Goal: Task Accomplishment & Management: Complete application form

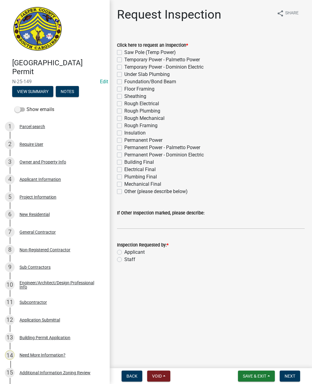
click at [124, 104] on label "Rough Electrical" at bounding box center [141, 103] width 35 height 7
click at [124, 104] on input "Rough Electrical" at bounding box center [126, 102] width 4 height 4
checkbox input "true"
checkbox input "false"
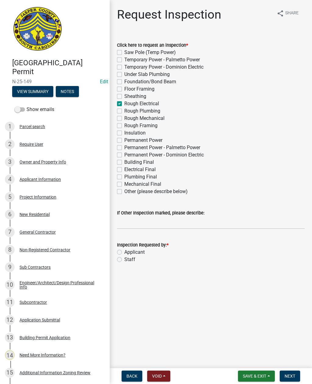
checkbox input "false"
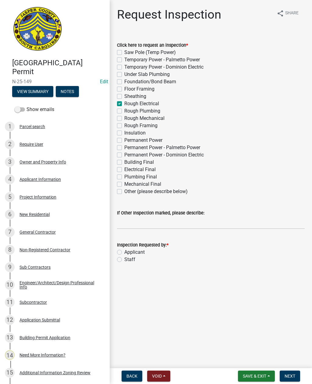
checkbox input "true"
checkbox input "false"
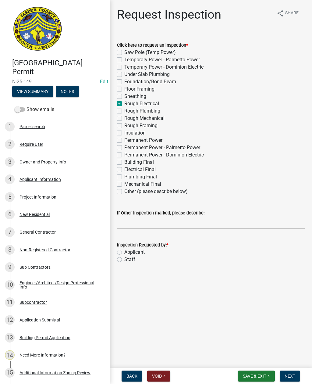
checkbox input "false"
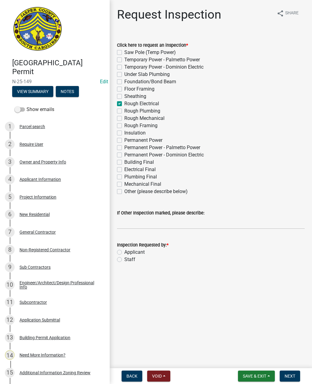
checkbox input "false"
click at [124, 110] on label "Rough Plumbing" at bounding box center [142, 110] width 36 height 7
click at [124, 110] on input "Rough Plumbing" at bounding box center [126, 109] width 4 height 4
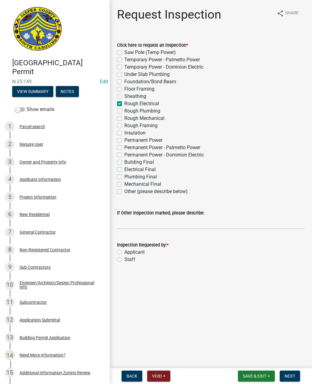
checkbox input "true"
checkbox input "false"
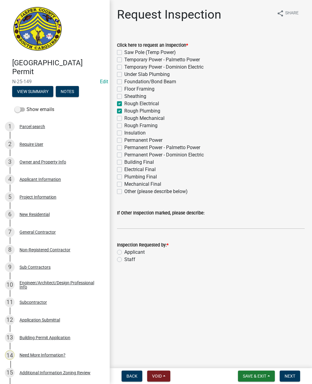
checkbox input "false"
checkbox input "true"
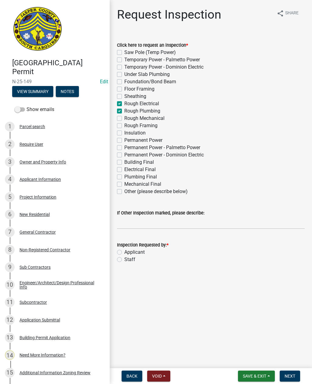
checkbox input "false"
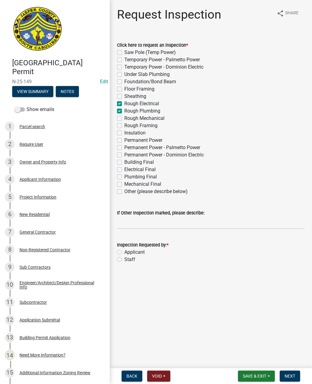
checkbox input "false"
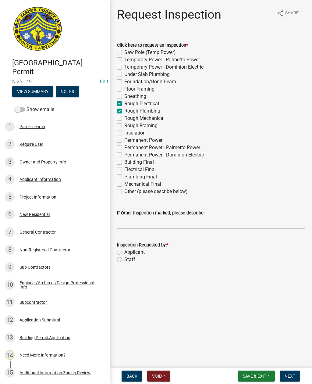
checkbox input "false"
click at [124, 116] on label "Rough Mechanical" at bounding box center [144, 118] width 40 height 7
click at [124, 116] on input "Rough Mechanical" at bounding box center [126, 117] width 4 height 4
checkbox input "true"
checkbox input "false"
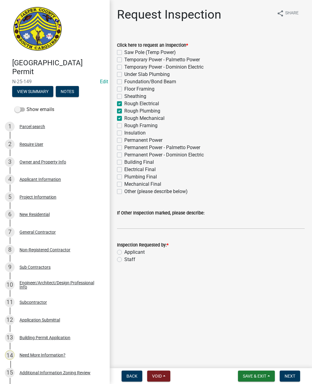
checkbox input "false"
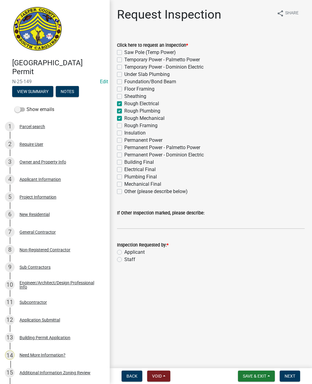
checkbox input "false"
checkbox input "true"
checkbox input "false"
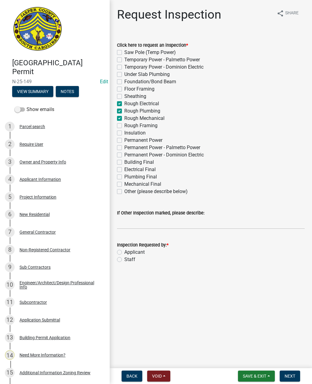
checkbox input "false"
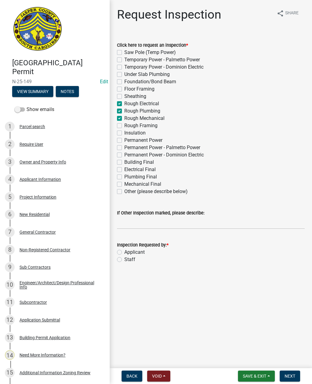
checkbox input "false"
click at [124, 125] on label "Rough Framing" at bounding box center [140, 125] width 33 height 7
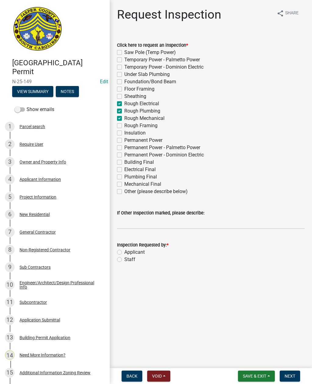
click at [124, 125] on input "Rough Framing" at bounding box center [126, 124] width 4 height 4
checkbox input "true"
checkbox input "false"
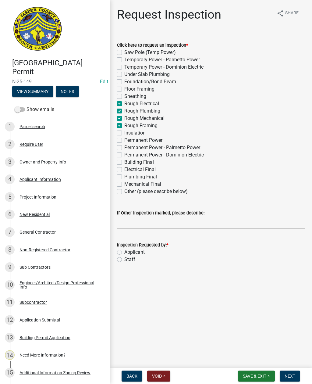
checkbox input "false"
checkbox input "true"
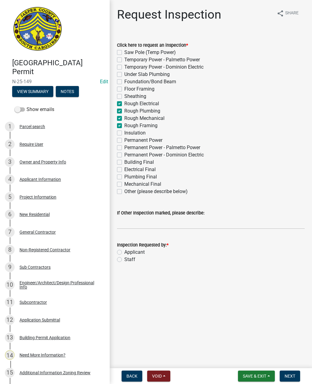
checkbox input "true"
checkbox input "false"
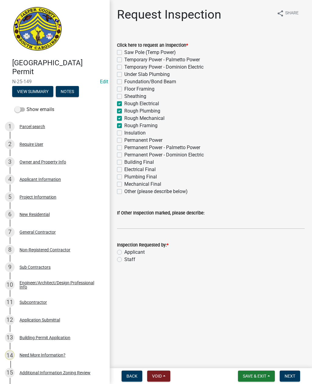
checkbox input "false"
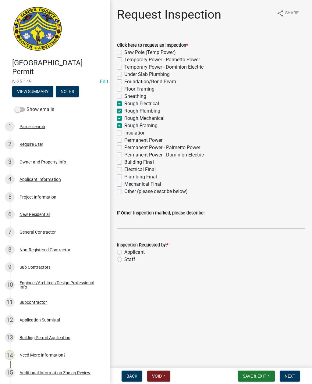
checkbox input "false"
click at [124, 259] on label "Staff" at bounding box center [129, 259] width 11 height 7
click at [124, 259] on input "Staff" at bounding box center [126, 258] width 4 height 4
radio input "true"
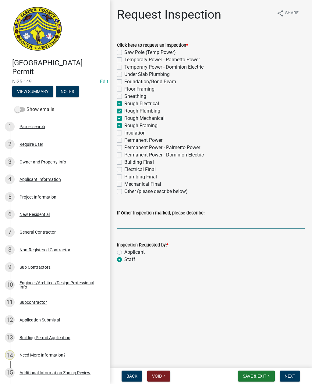
click at [142, 221] on input "If Other Inspection marked, please describe:" at bounding box center [211, 222] width 188 height 12
type input "Do not add to schedule"
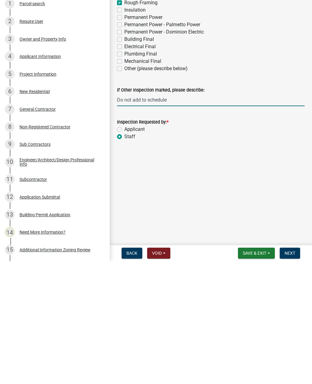
click at [289, 373] on span "Next" at bounding box center [290, 375] width 11 height 5
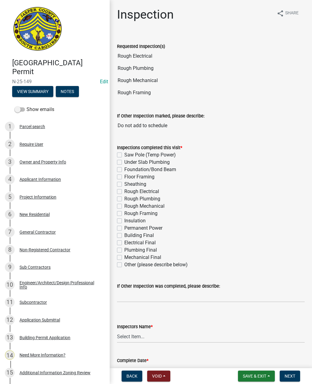
click at [124, 190] on label "Rough Electrical" at bounding box center [141, 191] width 35 height 7
click at [124, 190] on input "Rough Electrical" at bounding box center [126, 190] width 4 height 4
checkbox input "true"
checkbox input "false"
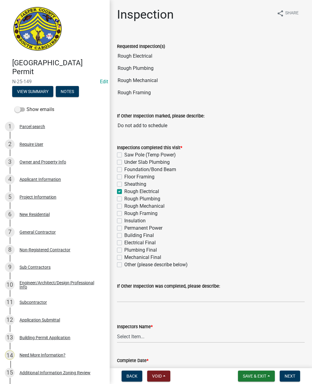
checkbox input "false"
checkbox input "true"
checkbox input "false"
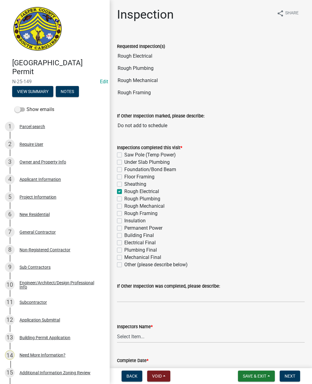
checkbox input "false"
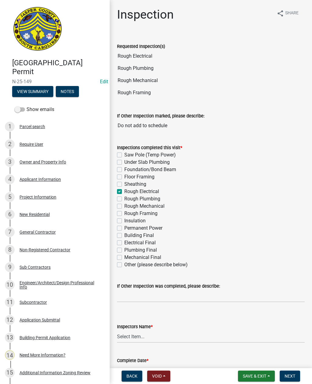
checkbox input "false"
click at [124, 198] on label "Rough Plumbing" at bounding box center [142, 198] width 36 height 7
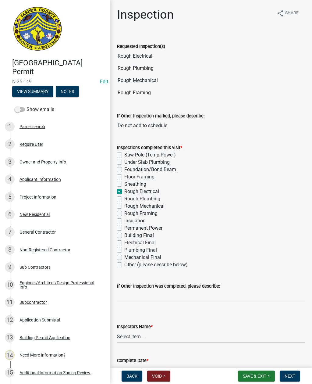
click at [124, 198] on input "Rough Plumbing" at bounding box center [126, 197] width 4 height 4
checkbox input "true"
checkbox input "false"
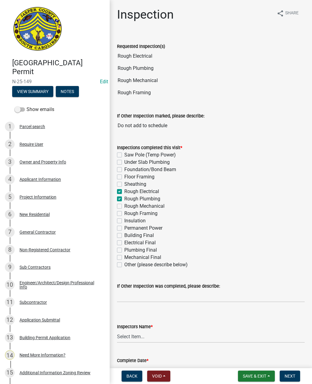
checkbox input "false"
checkbox input "true"
checkbox input "false"
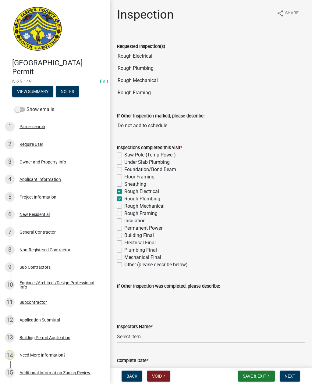
checkbox input "false"
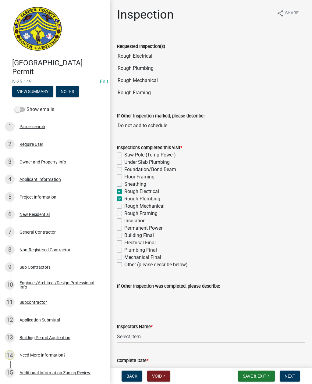
checkbox input "false"
click at [124, 204] on label "Rough Mechanical" at bounding box center [144, 205] width 40 height 7
click at [124, 204] on input "Rough Mechanical" at bounding box center [126, 204] width 4 height 4
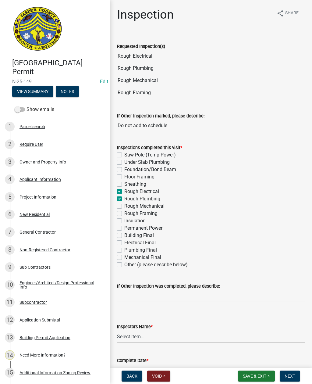
checkbox input "true"
checkbox input "false"
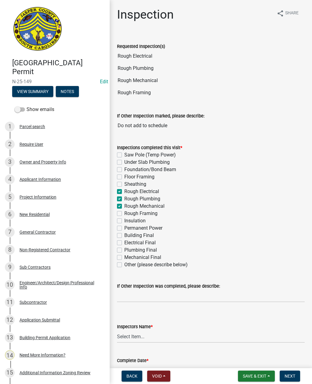
checkbox input "false"
checkbox input "true"
checkbox input "false"
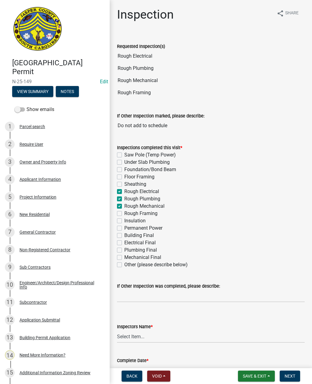
checkbox input "false"
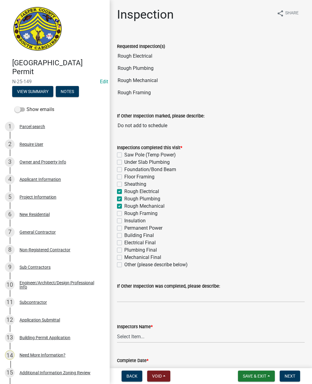
checkbox input "false"
click at [124, 212] on label "Rough Framing" at bounding box center [140, 213] width 33 height 7
click at [124, 212] on input "Rough Framing" at bounding box center [126, 212] width 4 height 4
checkbox input "true"
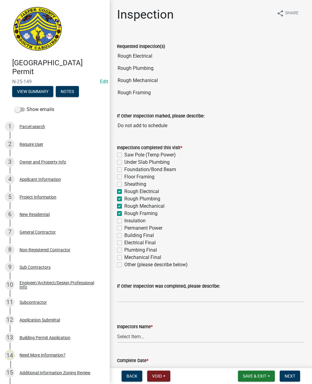
checkbox input "false"
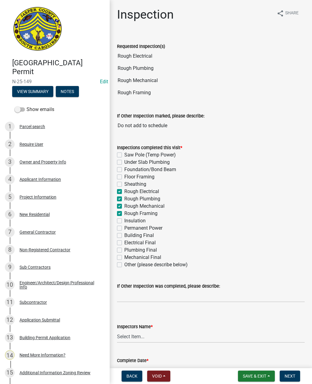
checkbox input "true"
checkbox input "false"
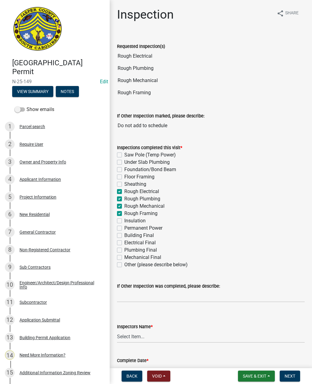
checkbox input "false"
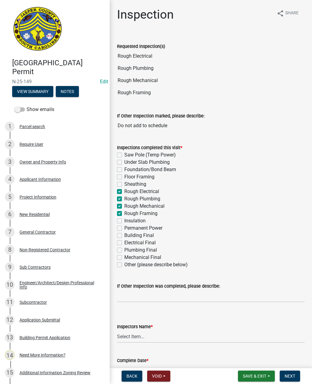
checkbox input "false"
click at [135, 336] on select "Select Item... [EMAIL_ADDRESS][DOMAIN_NAME] ([PERSON_NAME] ) rcampbell ([PERSON…" at bounding box center [211, 336] width 188 height 12
select select "2d9ba1e5-2fdd-4b15-98d0-073dcbeb5880"
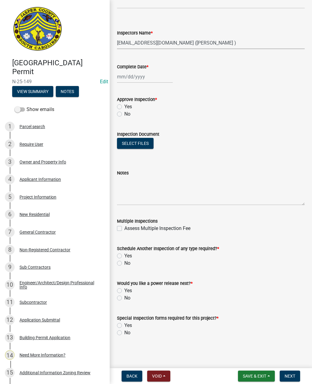
scroll to position [293, 0]
click at [133, 74] on div at bounding box center [145, 76] width 56 height 12
select select "9"
select select "2025"
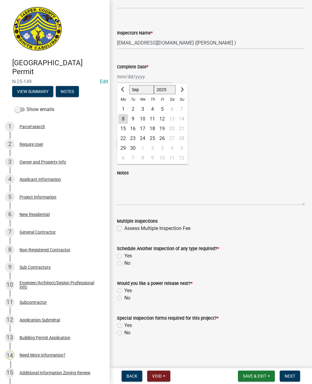
click at [122, 115] on div "8" at bounding box center [123, 119] width 10 height 10
type input "[DATE]"
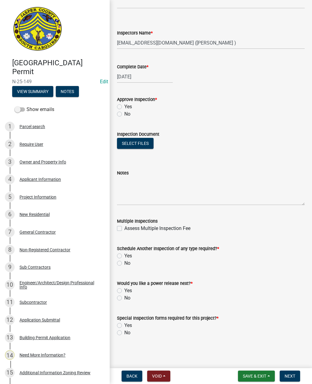
click at [34, 92] on button "View Summary" at bounding box center [32, 91] width 41 height 11
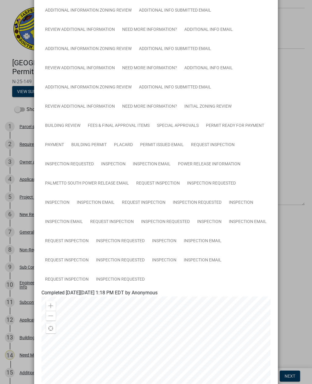
scroll to position [155, 0]
click at [198, 257] on link "Inspection Email" at bounding box center [202, 259] width 45 height 19
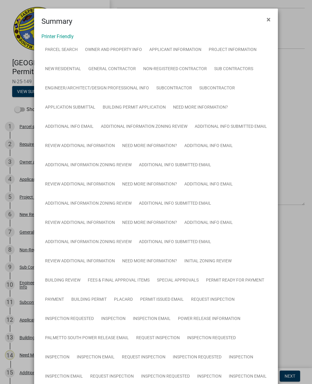
scroll to position [0, 0]
click at [266, 19] on button "×" at bounding box center [269, 19] width 14 height 17
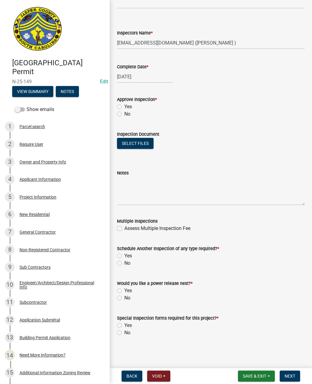
click at [119, 102] on label "Approve Inspection *" at bounding box center [137, 99] width 40 height 4
click at [124, 108] on label "Yes" at bounding box center [128, 106] width 8 height 7
click at [124, 107] on input "Yes" at bounding box center [126, 105] width 4 height 4
radio input "true"
click at [124, 254] on label "Yes" at bounding box center [128, 255] width 8 height 7
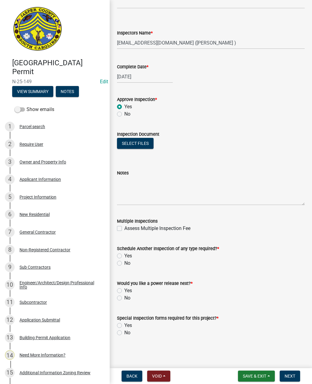
click at [124, 254] on input "Yes" at bounding box center [126, 254] width 4 height 4
radio input "true"
click at [124, 297] on label "No" at bounding box center [127, 297] width 6 height 7
click at [124, 297] on input "No" at bounding box center [126, 296] width 4 height 4
radio input "true"
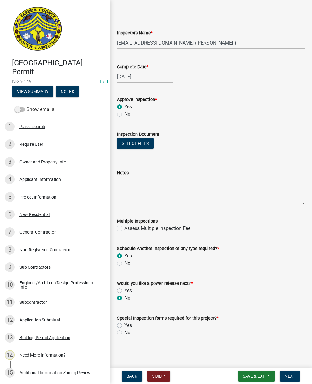
click at [124, 333] on label "No" at bounding box center [127, 332] width 6 height 7
click at [124, 333] on input "No" at bounding box center [126, 331] width 4 height 4
radio input "true"
click at [293, 373] on button "Next" at bounding box center [290, 375] width 20 height 11
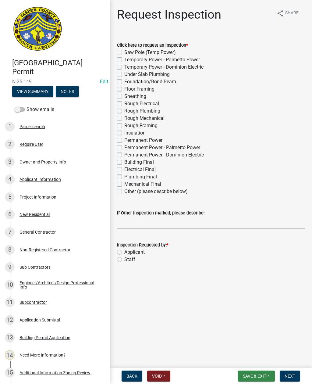
click at [249, 373] on span "Save & Exit" at bounding box center [254, 375] width 23 height 5
click at [248, 357] on button "Save & Exit" at bounding box center [250, 359] width 49 height 15
